Goal: Find contact information: Obtain details needed to contact an individual or organization

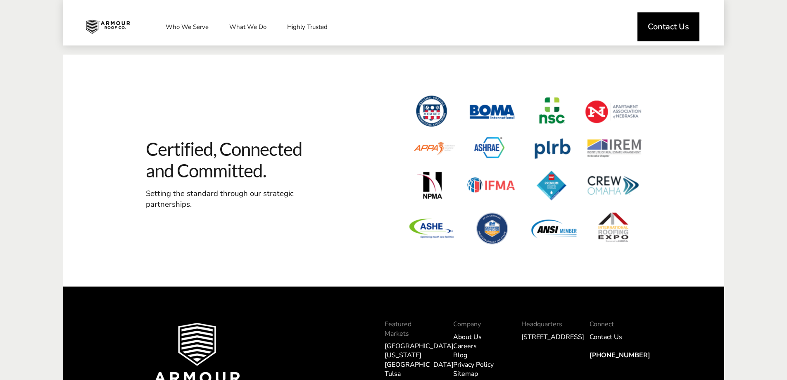
scroll to position [2420, 0]
click at [164, 167] on span "Certified, Connected and Committed." at bounding box center [228, 160] width 165 height 44
click at [165, 167] on span "Certified, Connected and Committed." at bounding box center [228, 160] width 165 height 44
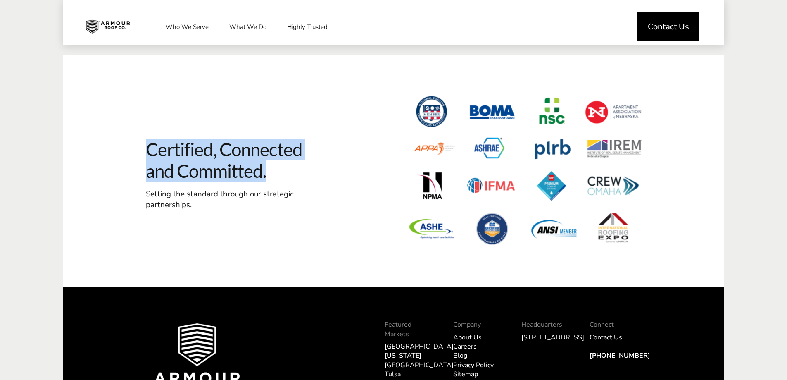
click at [165, 167] on span "Certified, Connected and Committed." at bounding box center [228, 160] width 165 height 44
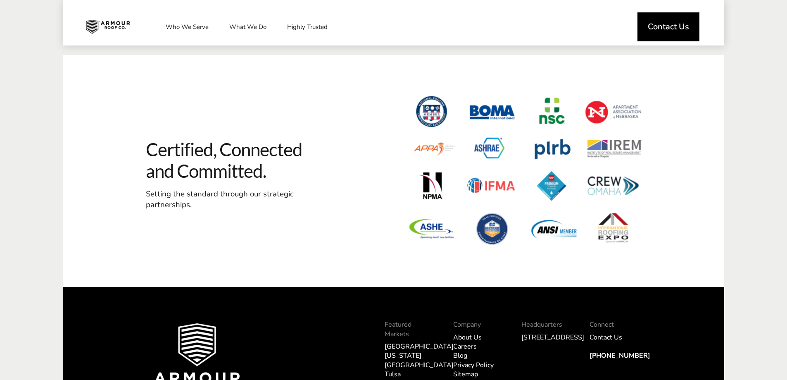
click at [171, 190] on span "Setting the standard through our strategic partnerships." at bounding box center [220, 198] width 148 height 21
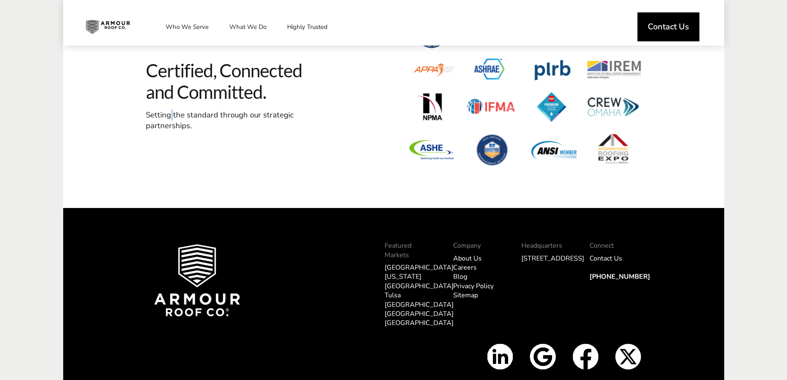
scroll to position [2544, 0]
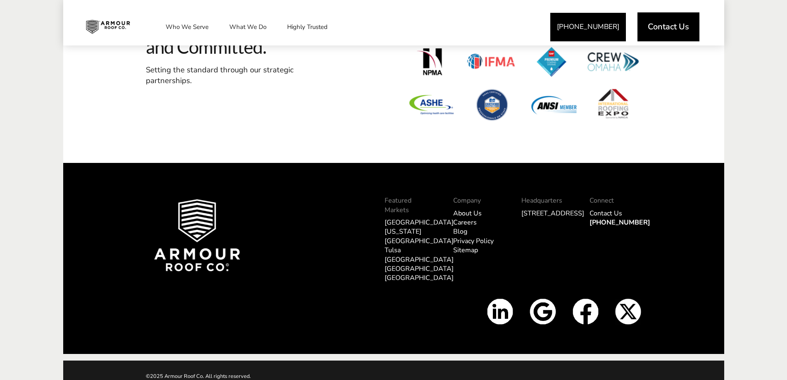
click at [590, 306] on img at bounding box center [586, 311] width 26 height 26
click at [652, 16] on link "Contact Us" at bounding box center [669, 26] width 62 height 29
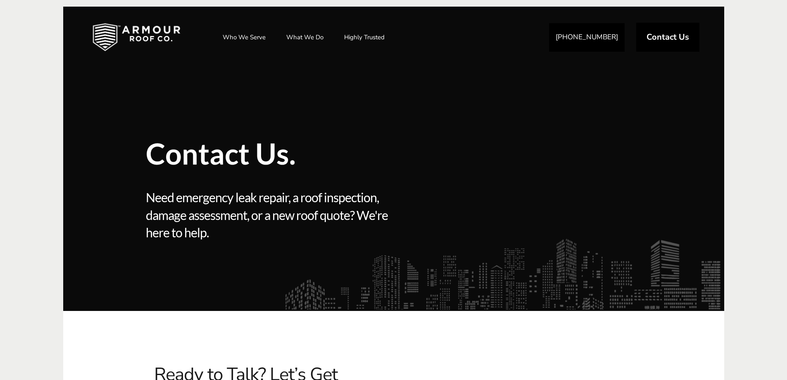
click at [255, 209] on span "Need emergency leak repair, a roof inspection, damage assessment, or a new roof…" at bounding box center [268, 214] width 245 height 53
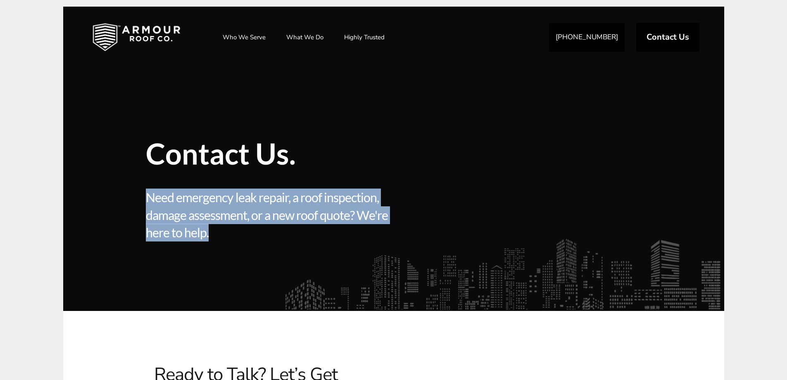
click at [255, 209] on span "Need emergency leak repair, a roof inspection, damage assessment, or a new roof…" at bounding box center [268, 214] width 245 height 53
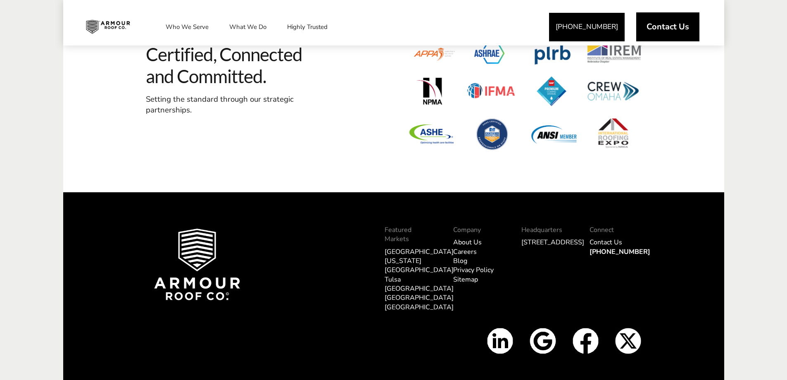
scroll to position [988, 0]
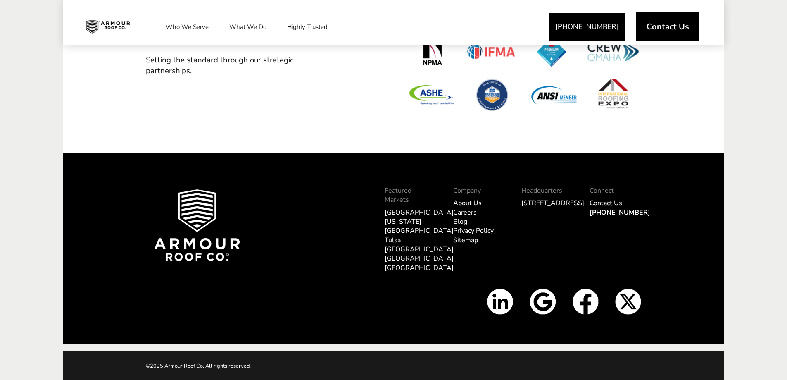
drag, startPoint x: 472, startPoint y: 239, endPoint x: 507, endPoint y: 246, distance: 35.4
click at [506, 244] on div "Company About Us Careers Blog Privacy Policy Sitemap" at bounding box center [479, 233] width 68 height 109
click at [490, 235] on link "Privacy Policy" at bounding box center [473, 230] width 40 height 9
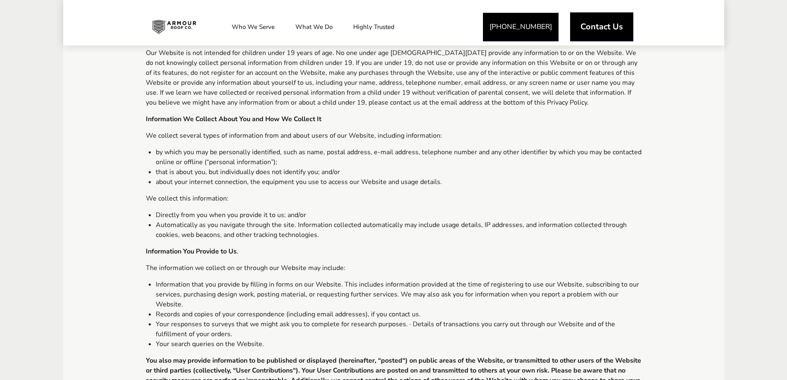
scroll to position [1605, 0]
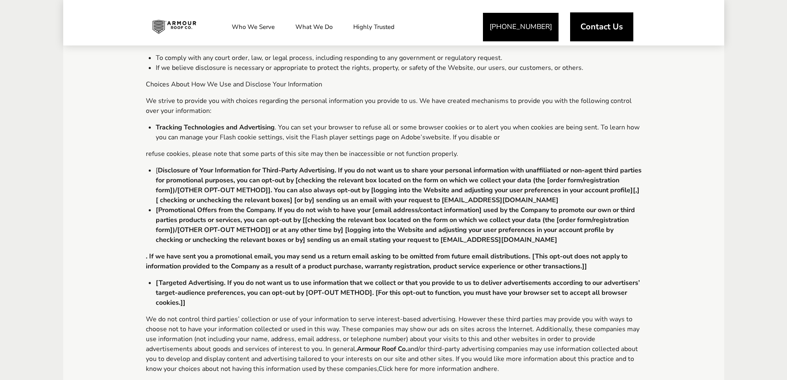
click at [496, 189] on li "[ Disclosure of Your Information for Third-Party Advertising. If you do not wan…" at bounding box center [399, 185] width 486 height 40
copy ul "info@armourroofco.com"
drag, startPoint x: 496, startPoint y: 189, endPoint x: 604, endPoint y: 191, distance: 108.3
click at [604, 191] on li "[ Disclosure of Your Information for Third-Party Advertising. If you do not wan…" at bounding box center [399, 185] width 486 height 40
